Goal: Use online tool/utility: Utilize a website feature to perform a specific function

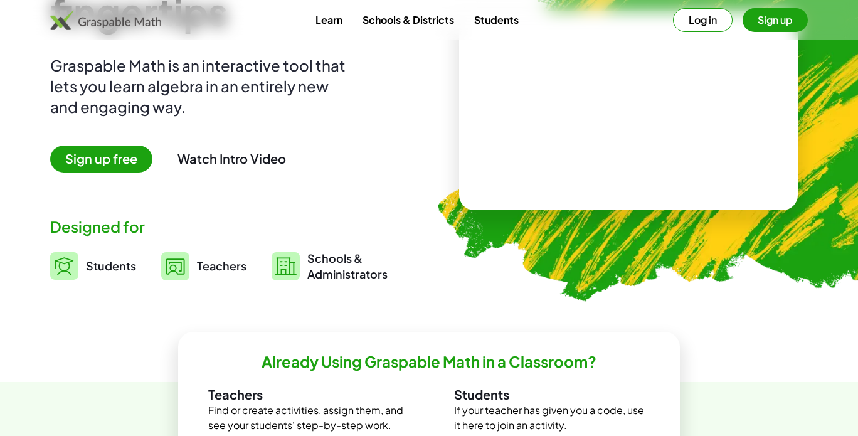
scroll to position [125, 0]
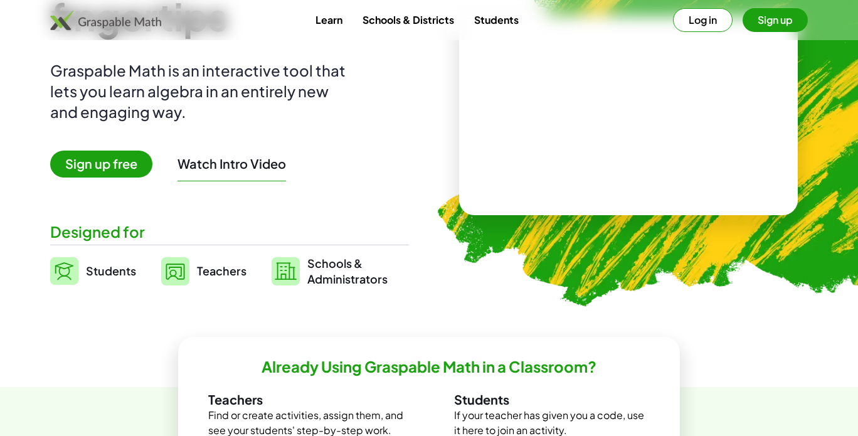
click at [336, 280] on span "Schools & Administrators" at bounding box center [347, 270] width 80 height 31
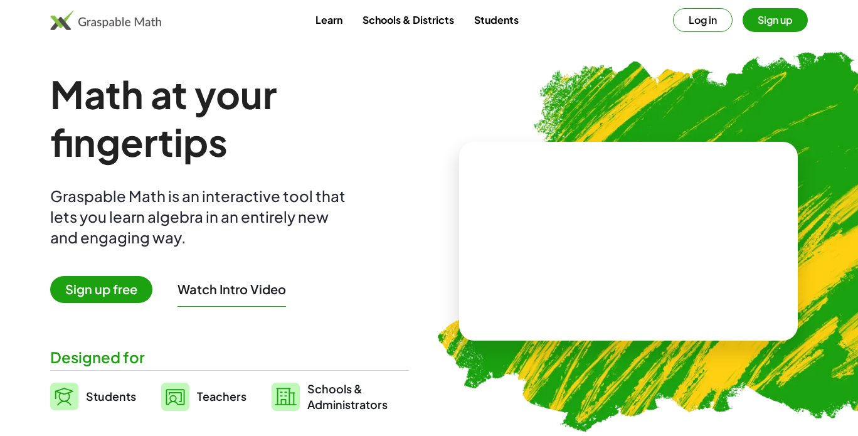
click at [566, 246] on video at bounding box center [628, 241] width 188 height 94
click at [621, 236] on div at bounding box center [630, 228] width 110 height 46
click at [378, 23] on link "Schools & Districts" at bounding box center [408, 19] width 112 height 23
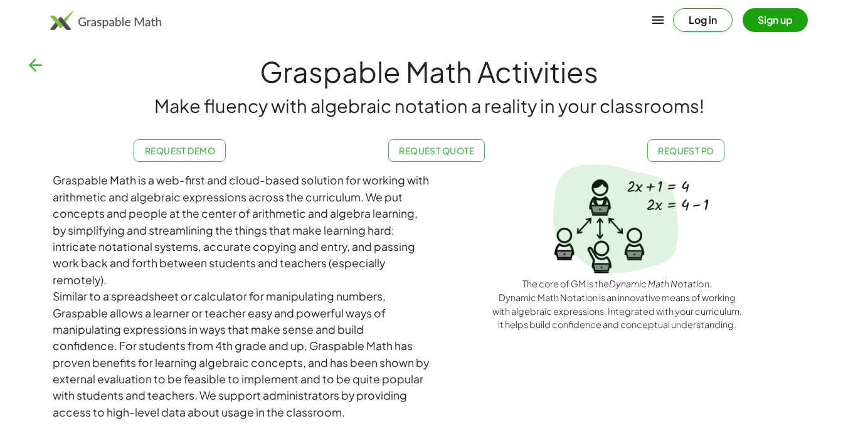
click at [716, 19] on button "Log in" at bounding box center [703, 20] width 60 height 24
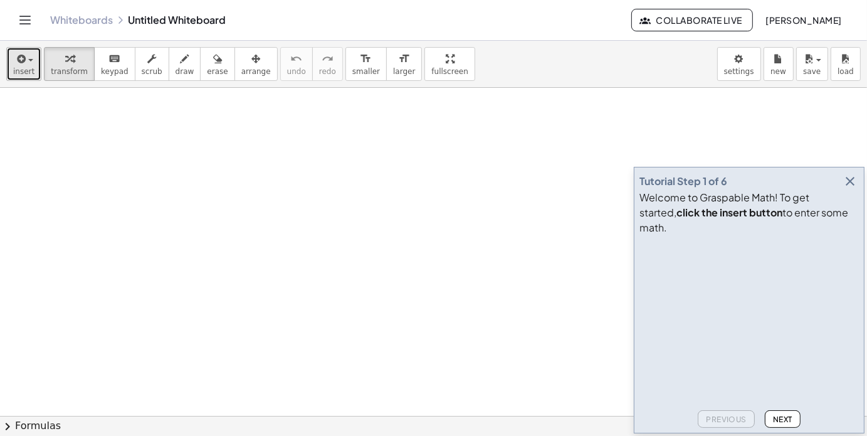
click at [34, 67] on button "insert" at bounding box center [23, 64] width 35 height 34
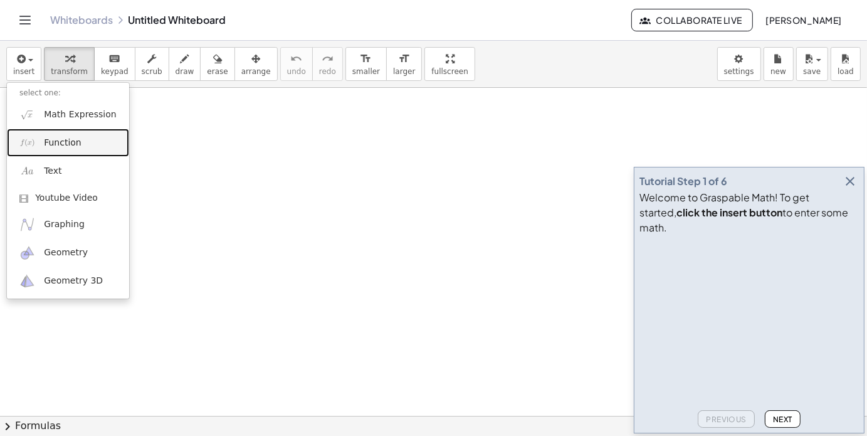
click at [65, 145] on span "Function" at bounding box center [63, 143] width 38 height 13
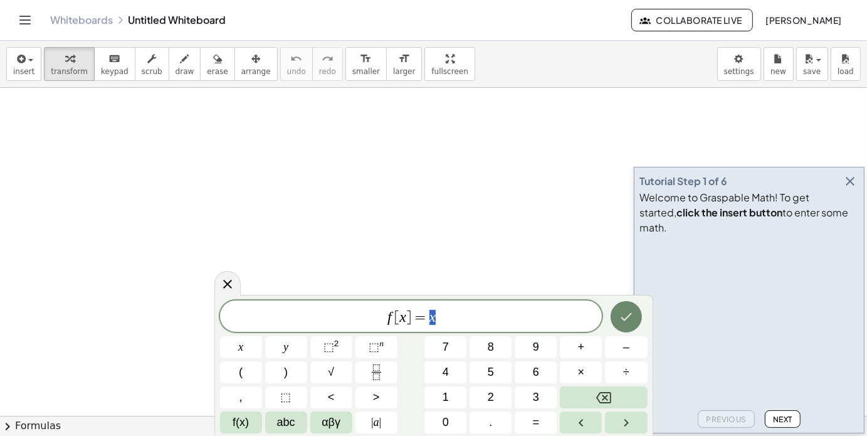
click at [619, 322] on icon "Done" at bounding box center [626, 316] width 15 height 15
